Goal: Task Accomplishment & Management: Manage account settings

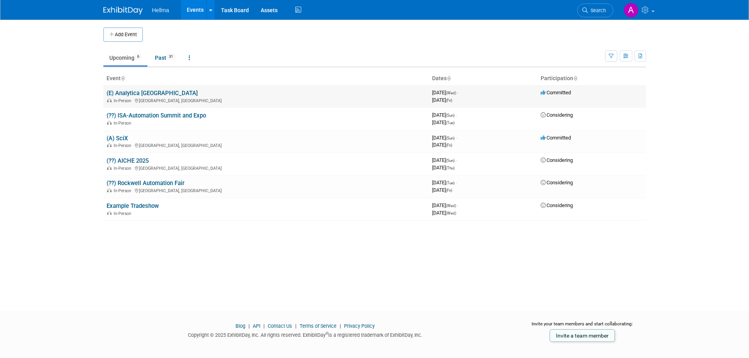
click at [142, 90] on link "(E) Analytica [GEOGRAPHIC_DATA]" at bounding box center [152, 93] width 91 height 7
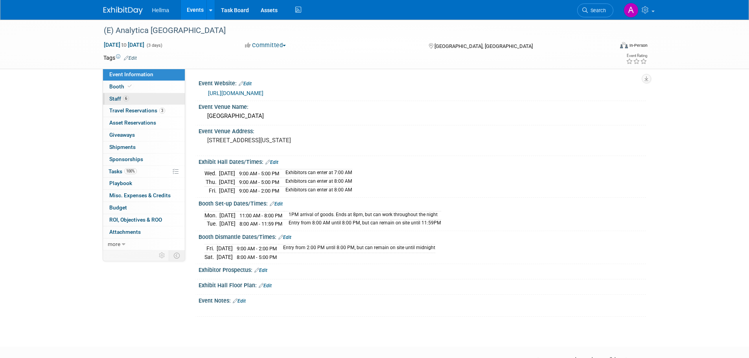
click at [142, 102] on link "6 Staff 6" at bounding box center [144, 99] width 82 height 12
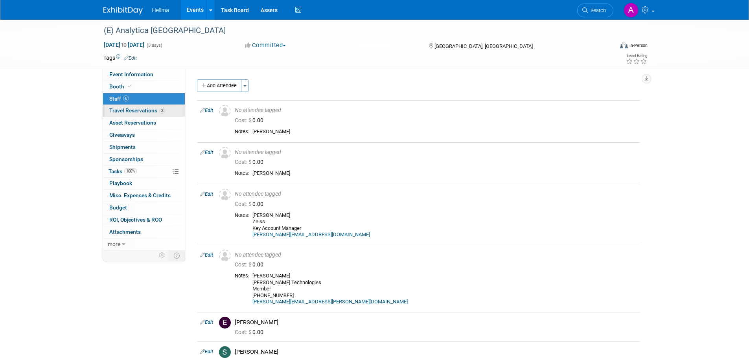
click at [148, 112] on span "Travel Reservations 3" at bounding box center [137, 110] width 56 height 6
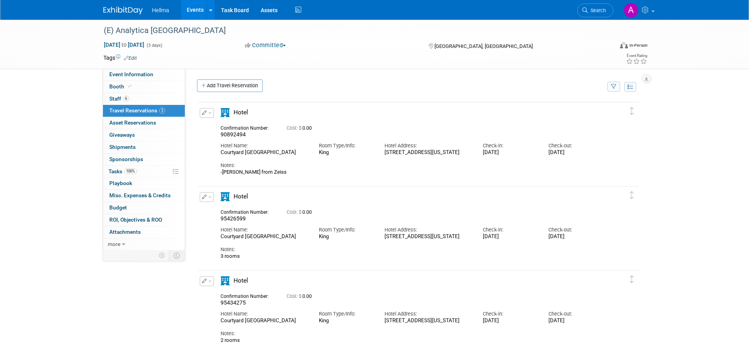
drag, startPoint x: 296, startPoint y: 154, endPoint x: 221, endPoint y: 155, distance: 75.1
click at [221, 155] on div "Courtyard Columbus Downtown" at bounding box center [264, 152] width 87 height 7
copy div "Courtyard Columbus Downtown"
drag, startPoint x: 416, startPoint y: 161, endPoint x: 383, endPoint y: 151, distance: 34.2
click at [383, 151] on div "Hotel Address: 35 West Spring Street Columbus, Ohio 43215" at bounding box center [428, 147] width 98 height 18
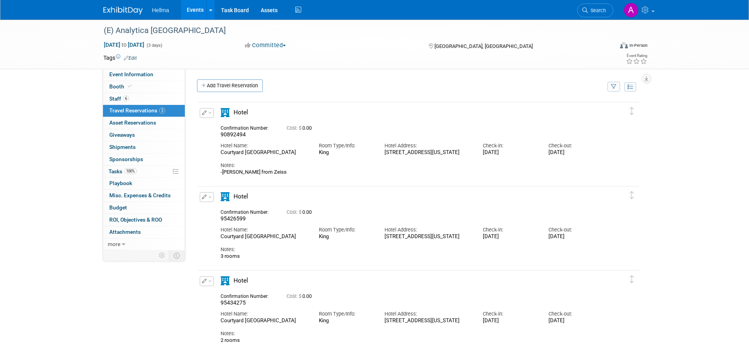
copy div "35 West Spring Street Columbus, Ohio 43215"
drag, startPoint x: 274, startPoint y: 153, endPoint x: 207, endPoint y: 153, distance: 66.8
click at [207, 153] on div "Edit Reservation 90892494" at bounding box center [413, 141] width 430 height 67
copy div "Courtyard Columbus Downtown"
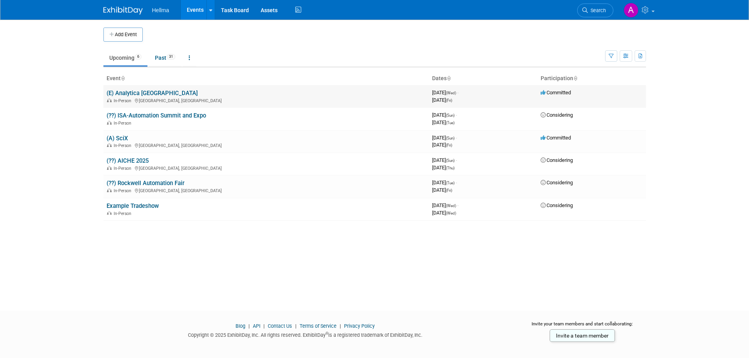
click at [136, 93] on link "(E) Analytica [GEOGRAPHIC_DATA]" at bounding box center [152, 93] width 91 height 7
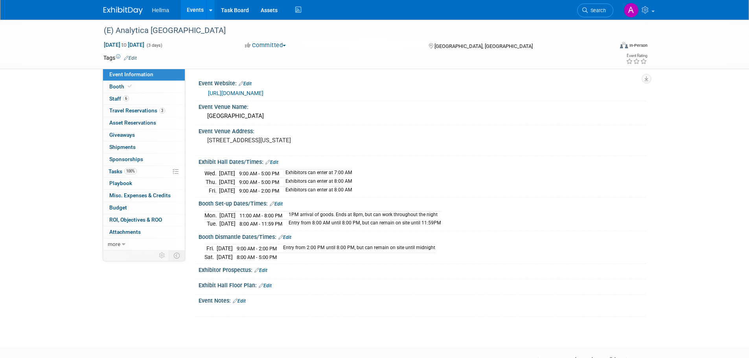
click at [283, 202] on link "Edit" at bounding box center [276, 204] width 13 height 6
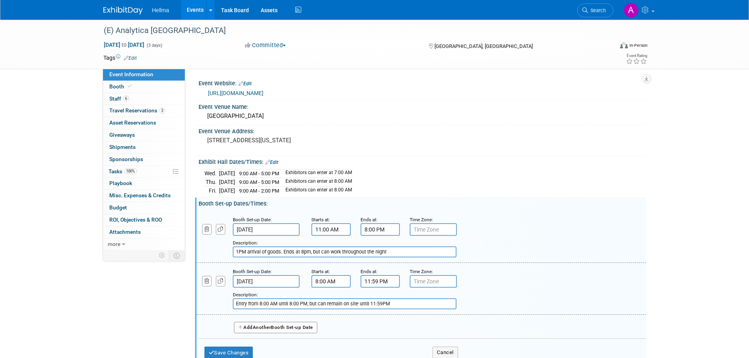
drag, startPoint x: 284, startPoint y: 250, endPoint x: 248, endPoint y: 249, distance: 36.2
click at [248, 249] on input "1PM arrival of goods. Ends at 8pm, but can work throughout the night" at bounding box center [345, 252] width 224 height 11
click at [236, 253] on input "1PM Ends at 8pm, but can work throughout the night" at bounding box center [345, 252] width 224 height 11
click at [410, 249] on input "Freight arrives 1PM Ends at 8pm, but can work throughout the night" at bounding box center [345, 252] width 224 height 11
drag, startPoint x: 372, startPoint y: 250, endPoint x: 340, endPoint y: 253, distance: 32.0
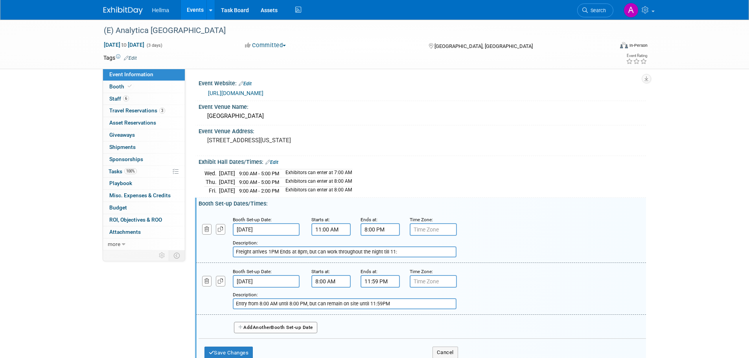
click at [340, 253] on input "Freight arrives 1PM Ends at 8pm, but can work throughout the night till 11:" at bounding box center [345, 252] width 224 height 11
click at [391, 251] on input "Freight arrives 1PM Ends at 8pm, but can work thru the night till 11:" at bounding box center [345, 252] width 224 height 11
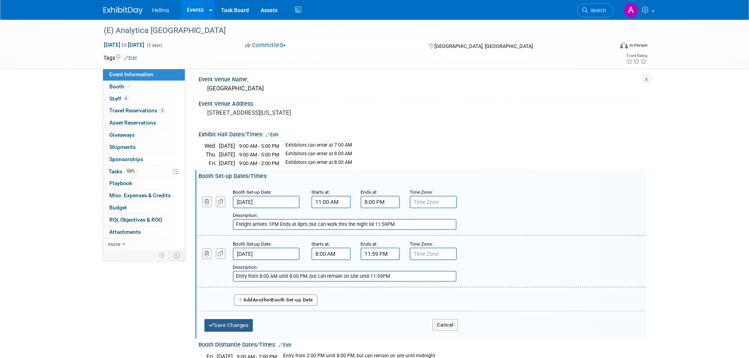
scroll to position [39, 0]
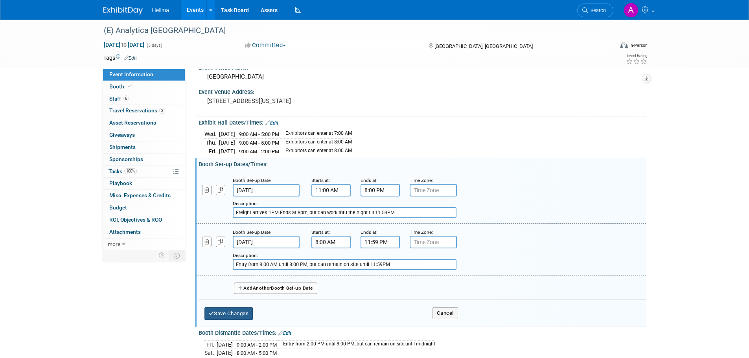
type input "Freight arrives 1PM Ends at 8pm, but can work thru the night till 11:59PM"
click at [236, 311] on button "Save Changes" at bounding box center [228, 313] width 49 height 13
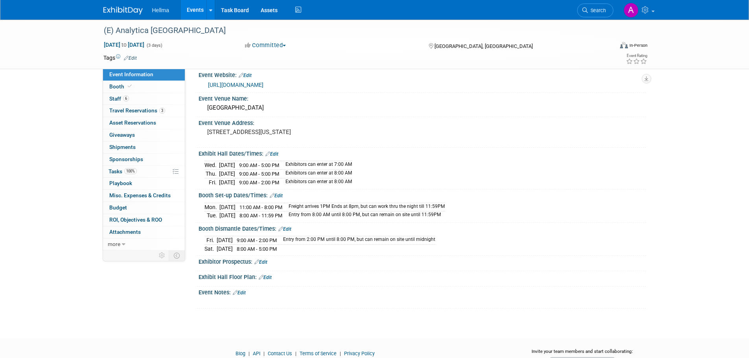
scroll to position [0, 0]
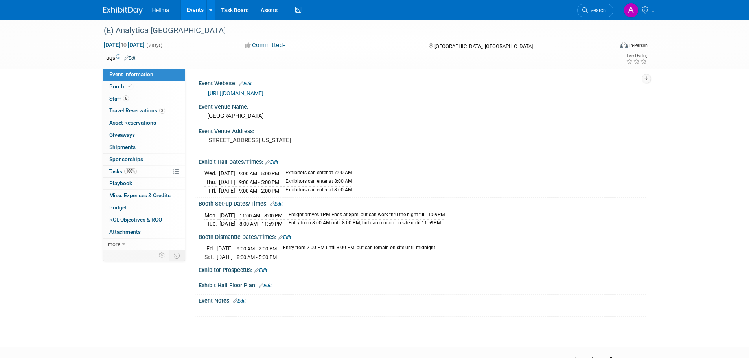
click at [286, 237] on link "Edit" at bounding box center [284, 238] width 13 height 6
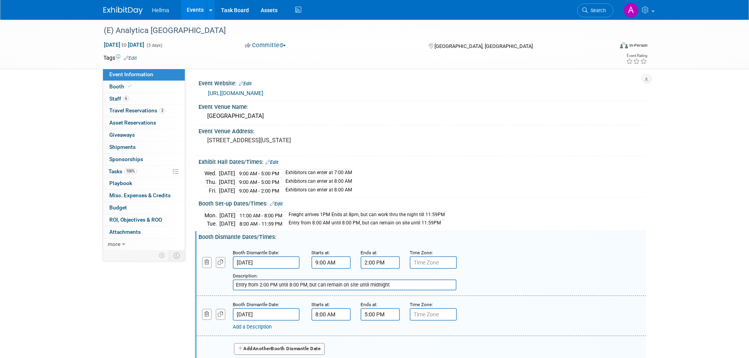
click at [321, 258] on input "9:00 AM" at bounding box center [330, 262] width 39 height 13
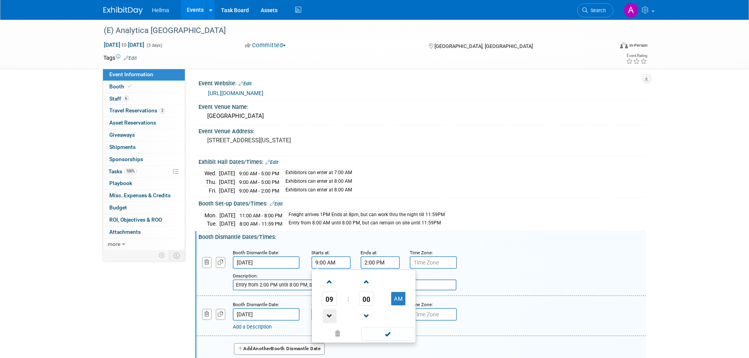
click at [332, 312] on span at bounding box center [330, 316] width 14 height 14
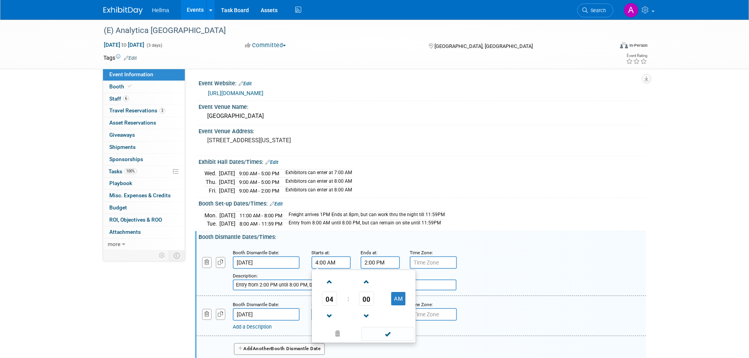
click at [340, 311] on td at bounding box center [329, 316] width 33 height 20
click at [334, 311] on span at bounding box center [330, 316] width 14 height 14
click at [395, 296] on button "AM" at bounding box center [398, 298] width 14 height 13
type input "2:00 PM"
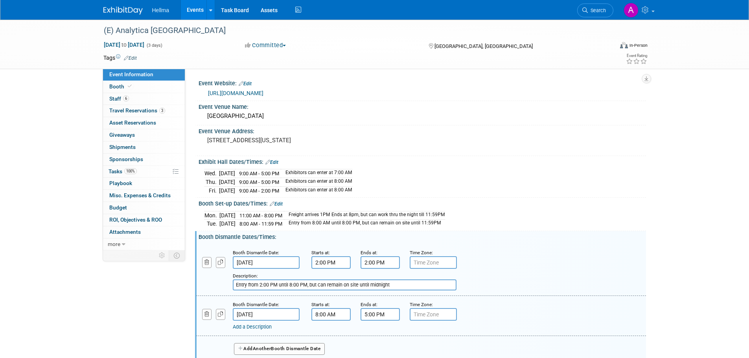
drag, startPoint x: 491, startPoint y: 267, endPoint x: 417, endPoint y: 277, distance: 75.0
click at [490, 267] on div "Add a Description Description: Entry from 2:00 PM until 8:00 PM, but can remain…" at bounding box center [421, 269] width 462 height 42
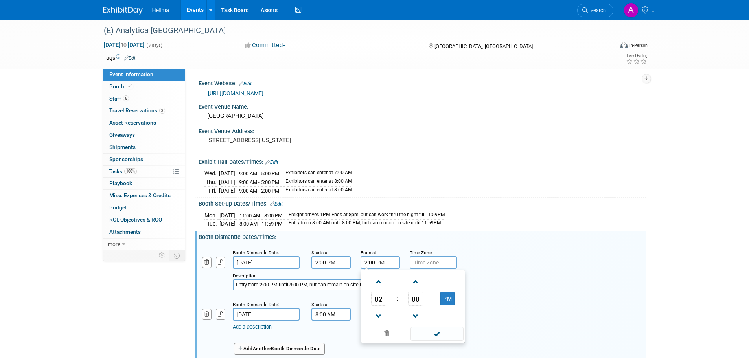
click at [383, 263] on input "2:00 PM" at bounding box center [380, 262] width 39 height 13
click at [383, 287] on span at bounding box center [379, 282] width 14 height 14
click at [382, 284] on span at bounding box center [379, 282] width 14 height 14
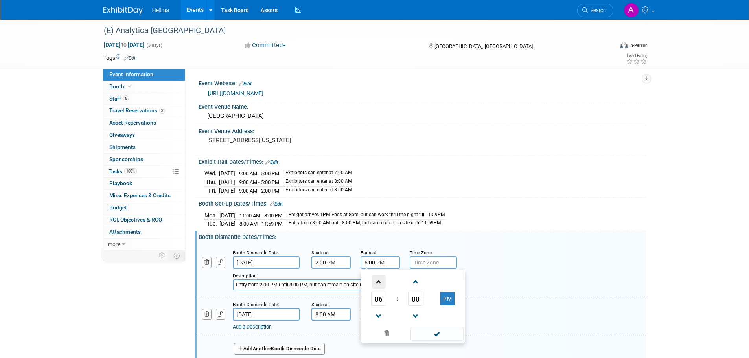
click at [381, 283] on span at bounding box center [379, 282] width 14 height 14
type input "8:00 PM"
click at [495, 262] on div "Add a Description Description: Entry from 2:00 PM until 8:00 PM, but can remain…" at bounding box center [421, 269] width 462 height 42
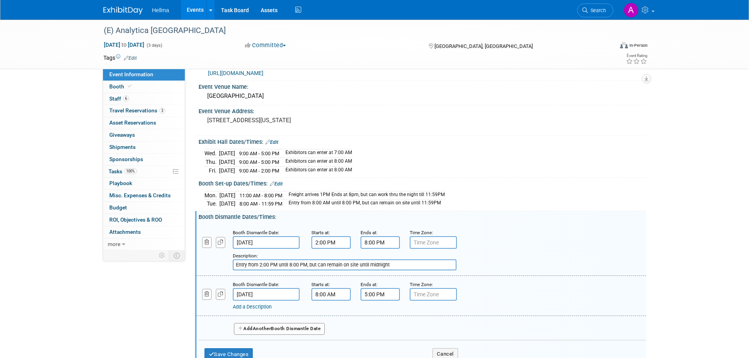
scroll to position [39, 0]
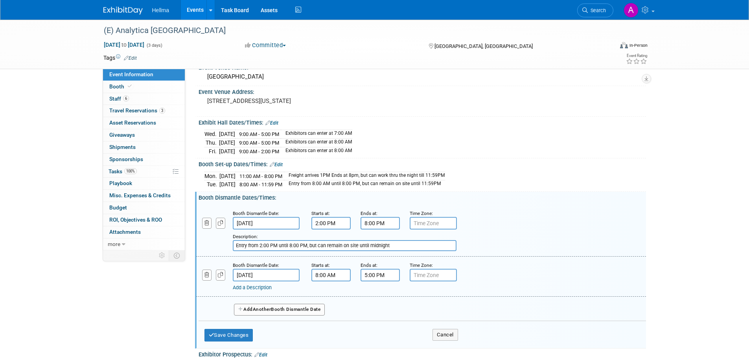
drag, startPoint x: 248, startPoint y: 242, endPoint x: 228, endPoint y: 247, distance: 21.4
click at [228, 247] on div "Add a Description Description: Entry from 2:00 PM until 8:00 PM, but can remain…" at bounding box center [382, 241] width 385 height 22
type input "Dismantle start2:00 PM until 8:00 PM, but can remain on site until midnight"
click at [225, 334] on button "Save Changes" at bounding box center [228, 335] width 49 height 13
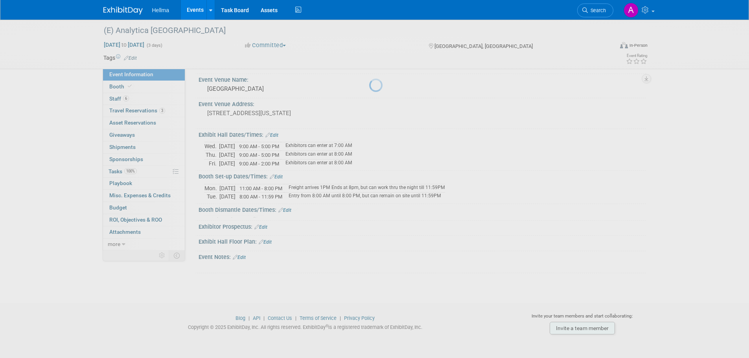
scroll to position [24, 0]
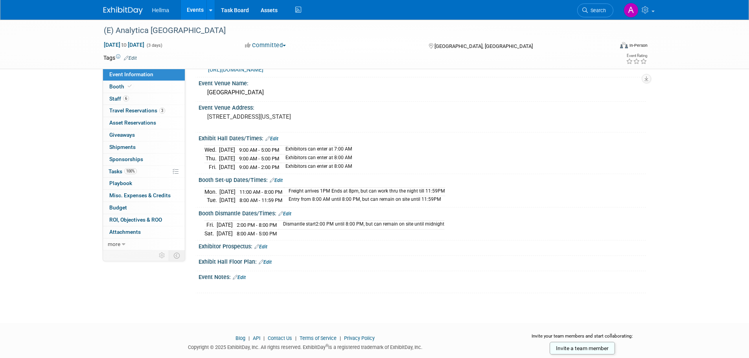
drag, startPoint x: 302, startPoint y: 234, endPoint x: 243, endPoint y: 231, distance: 59.0
click at [243, 231] on tr "Sat. Sep 13, 2025 8:00 AM - 5:00 PM" at bounding box center [324, 233] width 240 height 8
click at [312, 231] on td at bounding box center [361, 233] width 166 height 8
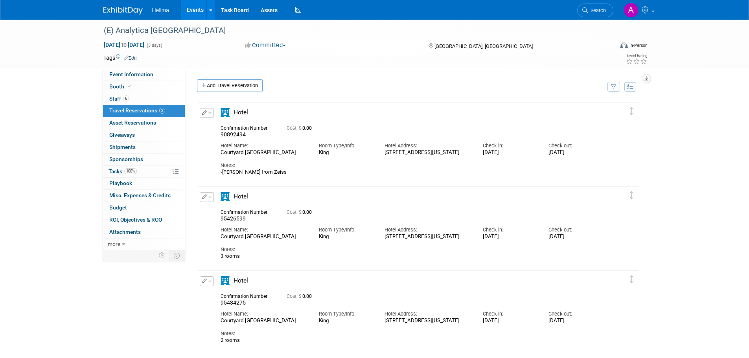
click at [308, 152] on div "Hotel Name: Courtyard Columbus Downtown" at bounding box center [264, 147] width 98 height 18
drag, startPoint x: 292, startPoint y: 153, endPoint x: 264, endPoint y: 156, distance: 28.0
click at [248, 156] on div "Courtyard Columbus Downtown" at bounding box center [264, 152] width 87 height 7
click at [281, 156] on div "Courtyard Columbus Downtown" at bounding box center [264, 152] width 87 height 7
drag, startPoint x: 296, startPoint y: 156, endPoint x: 220, endPoint y: 156, distance: 76.3
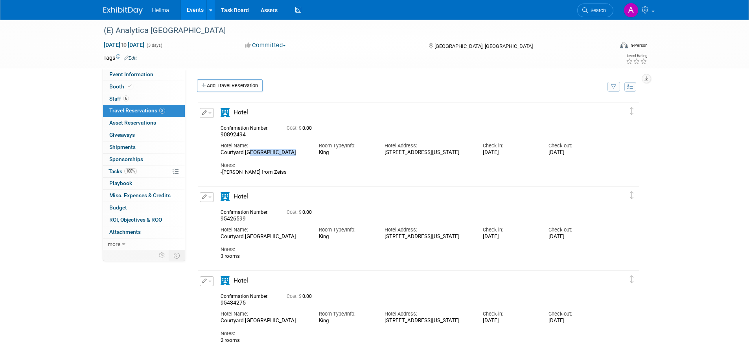
click at [221, 156] on div "Courtyard Columbus Downtown" at bounding box center [264, 152] width 87 height 7
copy div "Courtyard Columbus Downtown"
drag, startPoint x: 417, startPoint y: 161, endPoint x: 383, endPoint y: 155, distance: 35.2
click at [383, 155] on div "Hotel Address: 35 West Spring Street Columbus, Ohio 43215" at bounding box center [428, 147] width 98 height 18
copy div "35 West Spring Street Columbus, Ohio 43215"
